Goal: Information Seeking & Learning: Find specific fact

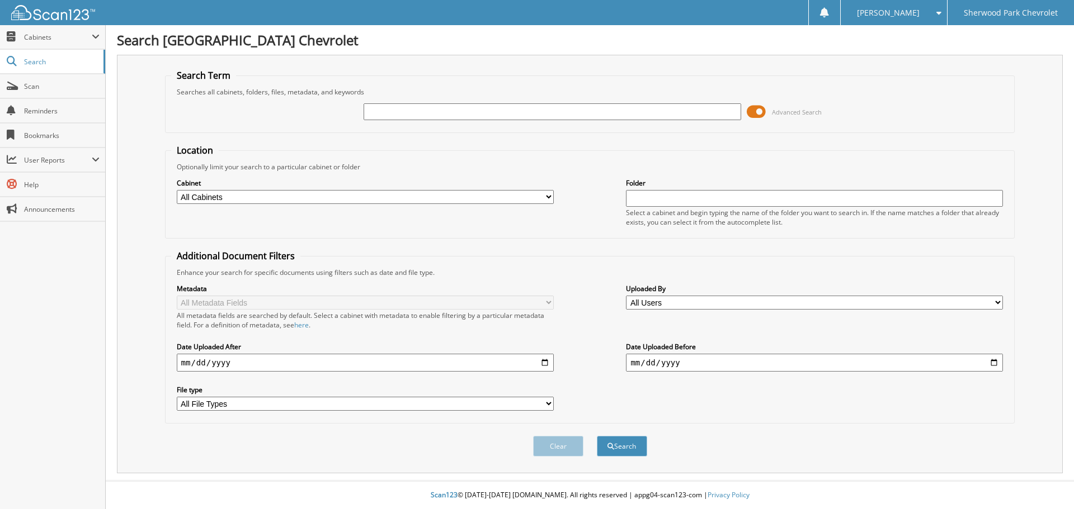
click at [377, 111] on input "text" at bounding box center [552, 111] width 377 height 17
type input "584604"
click at [597, 436] on button "Search" at bounding box center [622, 446] width 50 height 21
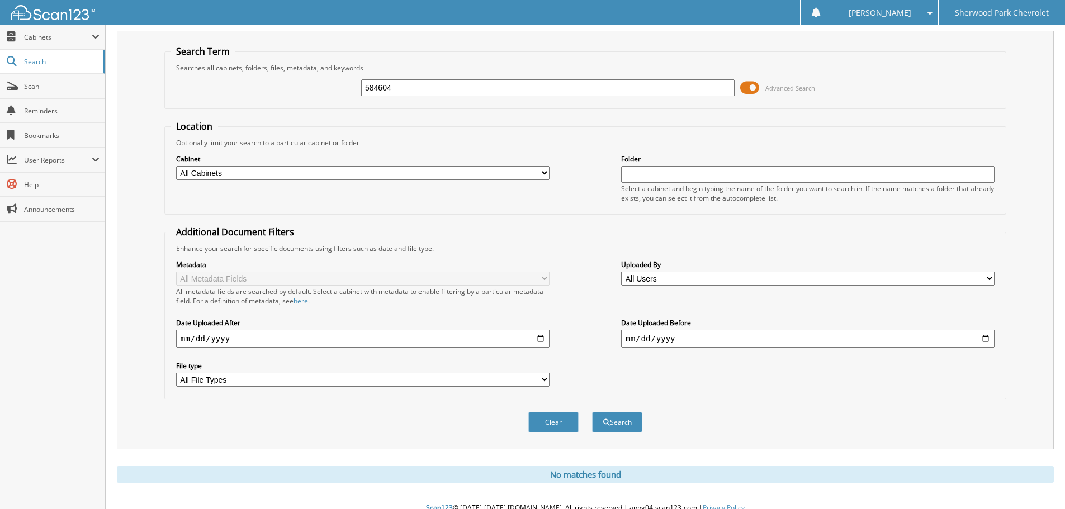
scroll to position [37, 0]
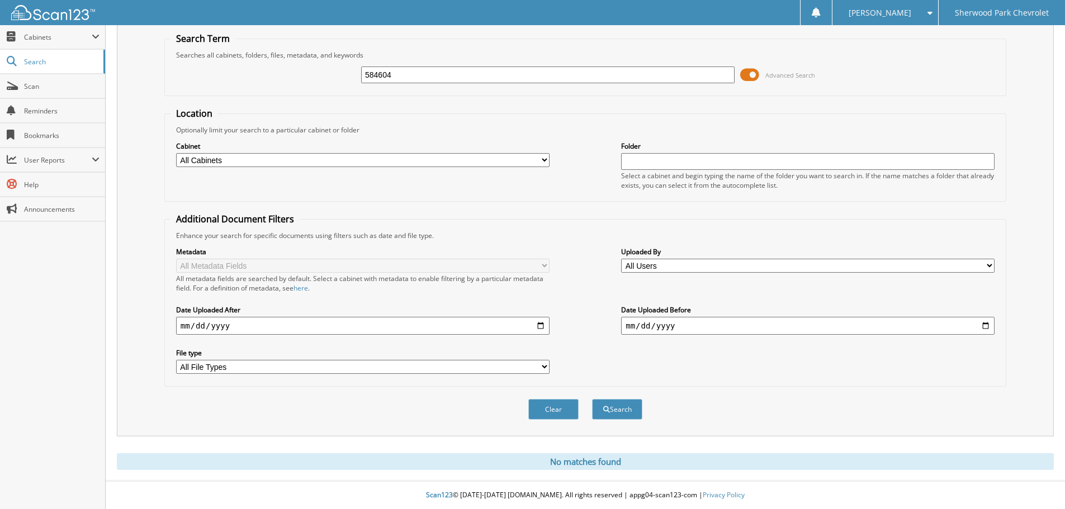
click at [399, 74] on input "584604" at bounding box center [548, 75] width 374 height 17
type input "584665"
click at [592, 399] on button "Search" at bounding box center [617, 409] width 50 height 21
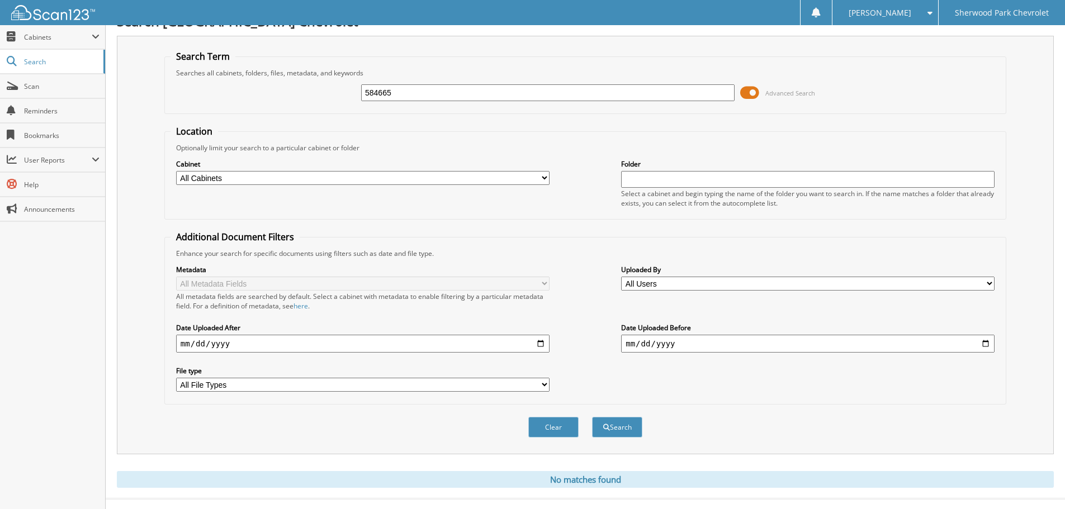
scroll to position [37, 0]
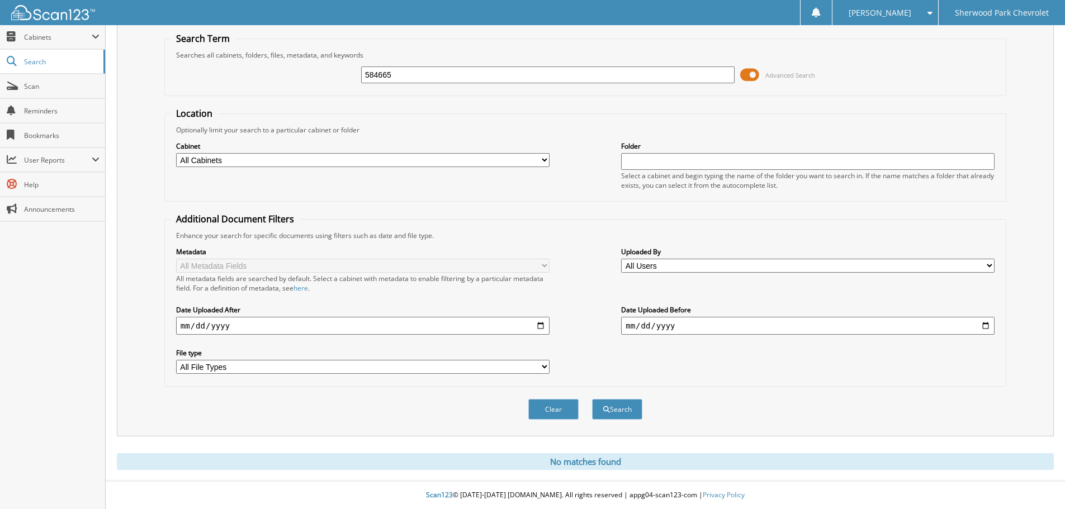
click at [394, 72] on input "584665" at bounding box center [548, 75] width 374 height 17
type input "584688"
click at [592, 399] on button "Search" at bounding box center [617, 409] width 50 height 21
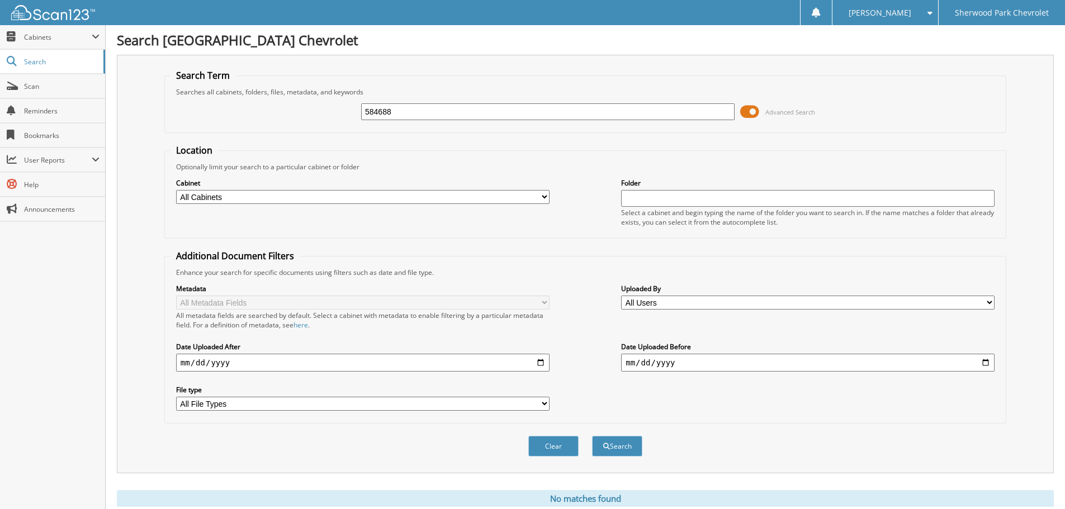
click at [393, 114] on input "584688" at bounding box center [548, 111] width 374 height 17
type input "584604"
click at [592, 436] on button "Search" at bounding box center [617, 446] width 50 height 21
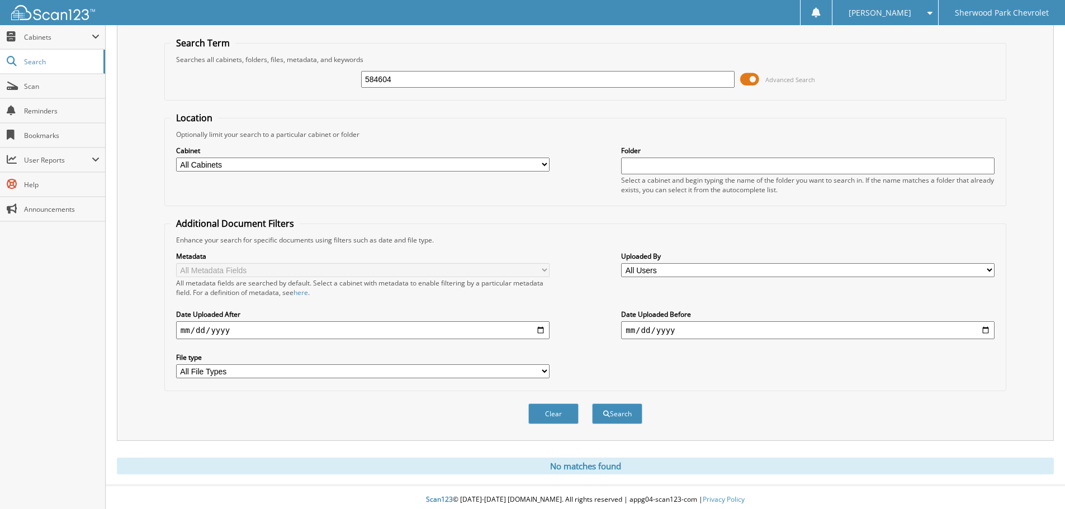
scroll to position [37, 0]
